Goal: Task Accomplishment & Management: Use online tool/utility

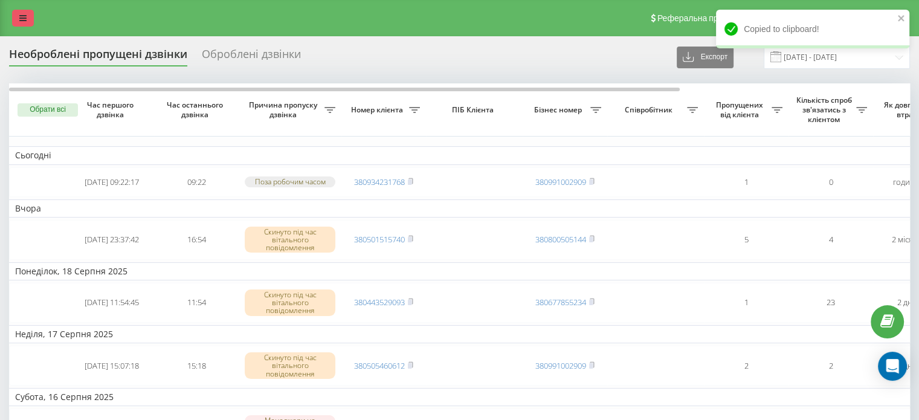
click at [16, 13] on link at bounding box center [23, 18] width 22 height 17
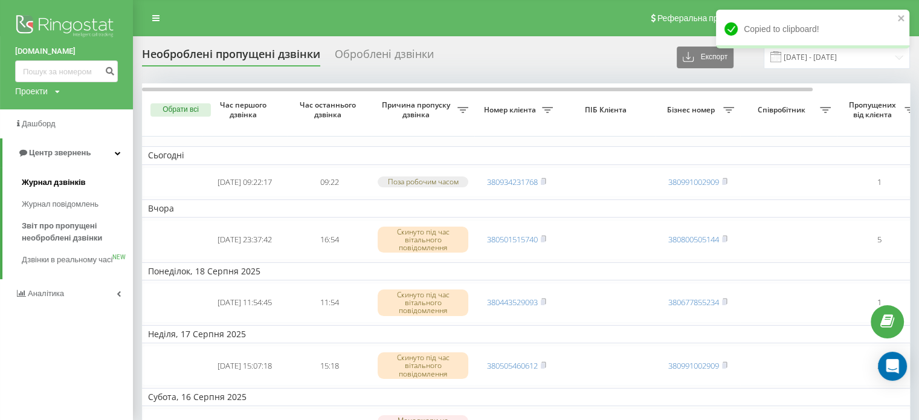
click at [57, 182] on span "Журнал дзвінків" at bounding box center [54, 182] width 64 height 12
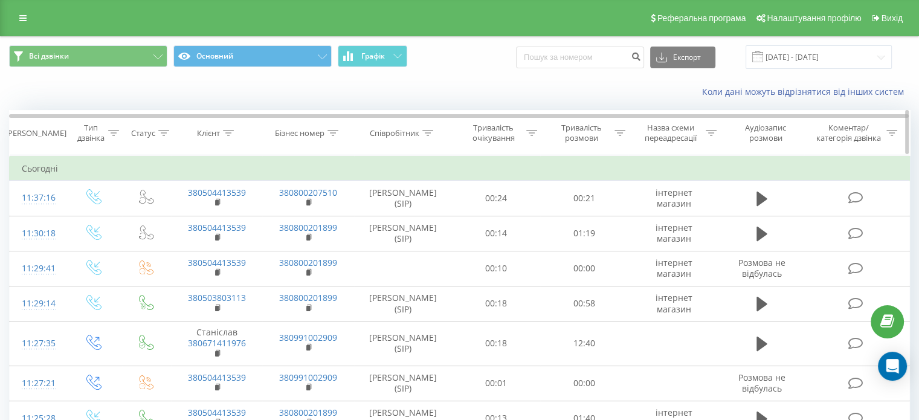
click at [222, 130] on div "Клієнт" at bounding box center [215, 133] width 37 height 10
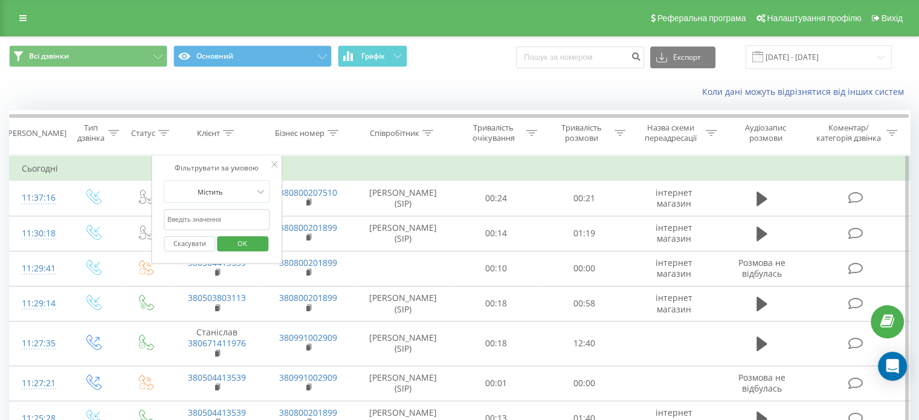
click at [207, 215] on input "text" at bounding box center [217, 219] width 106 height 21
paste input "0671411976"
type input "0671411976"
click at [248, 246] on span "OK" at bounding box center [242, 243] width 34 height 19
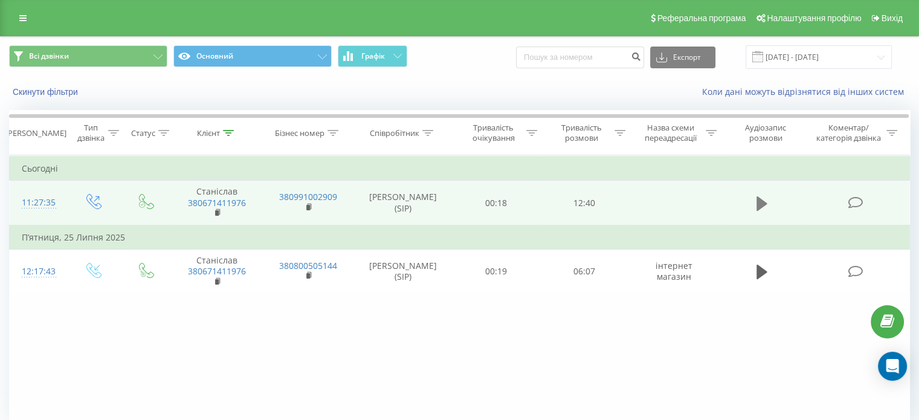
click at [763, 205] on icon at bounding box center [761, 203] width 11 height 14
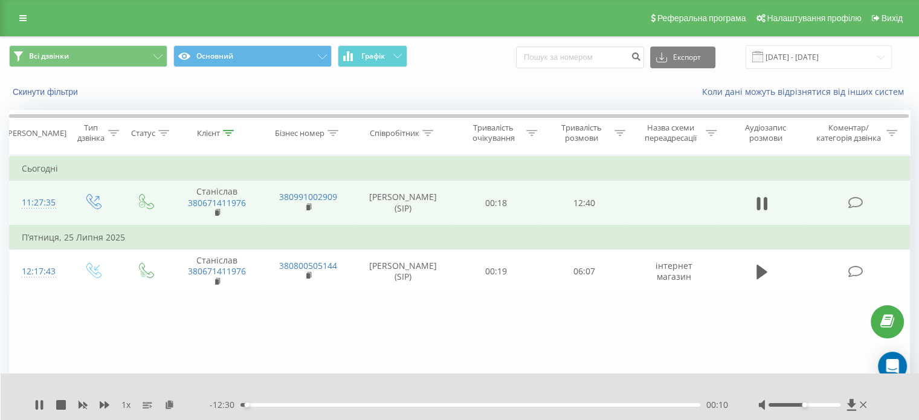
click at [395, 404] on div "00:10" at bounding box center [470, 405] width 460 height 4
click at [617, 403] on div "04:25" at bounding box center [470, 405] width 460 height 4
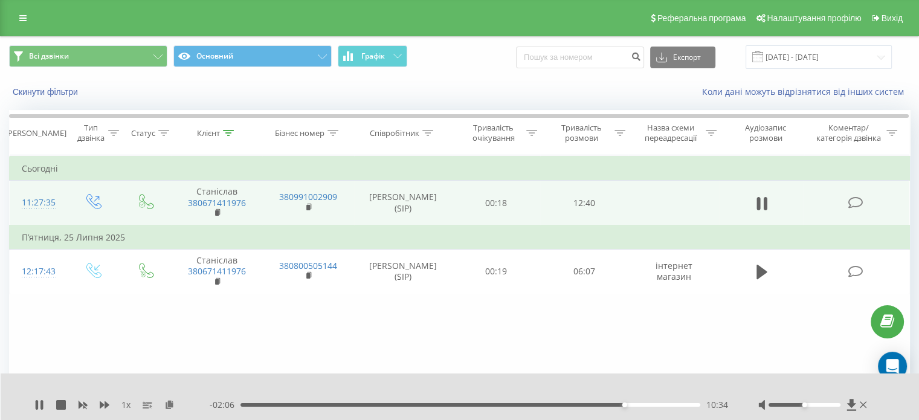
click at [662, 406] on div "10:34" at bounding box center [470, 405] width 460 height 4
